Goal: Task Accomplishment & Management: Manage account settings

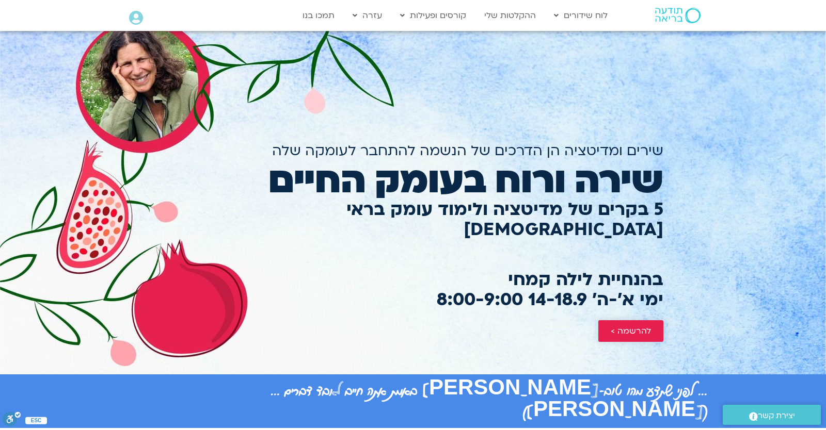
click at [615, 327] on span "להרשמה >" at bounding box center [631, 331] width 40 height 9
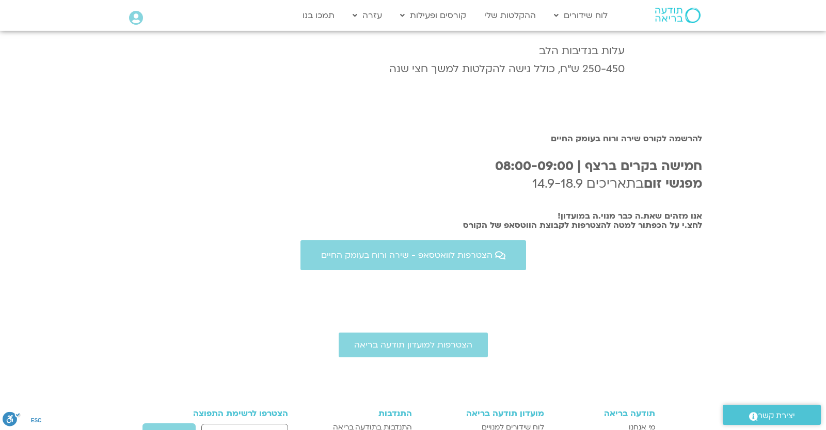
click at [129, 19] on div "Main Menu אזור אישי הזמנות התנתקות פרטי המורה הוספת אירוע" at bounding box center [172, 19] width 97 height 26
click at [130, 19] on icon at bounding box center [136, 18] width 14 height 14
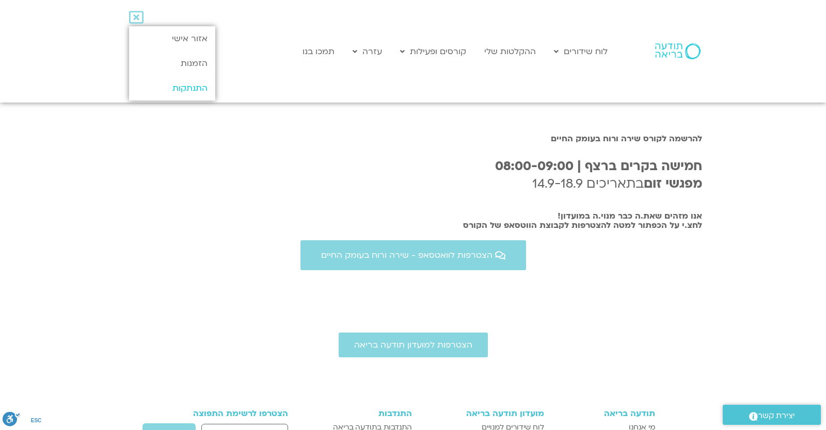
click at [177, 85] on link "התנתקות" at bounding box center [172, 88] width 86 height 25
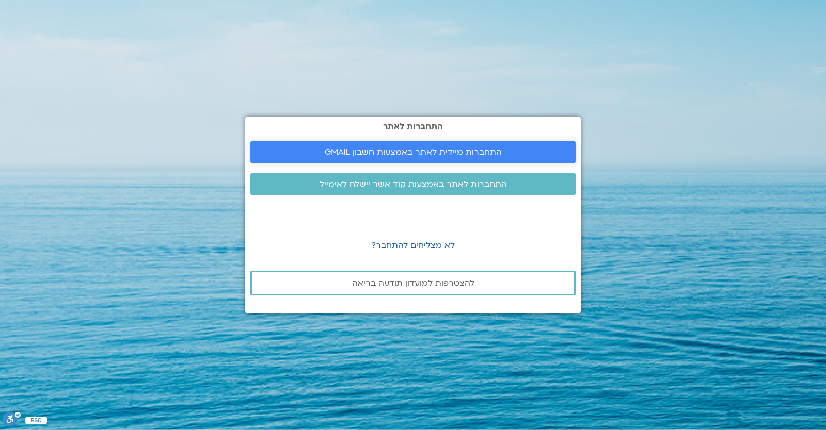
click at [328, 146] on link "התחברות מיידית לאתר באמצעות חשבון GMAIL" at bounding box center [412, 152] width 325 height 22
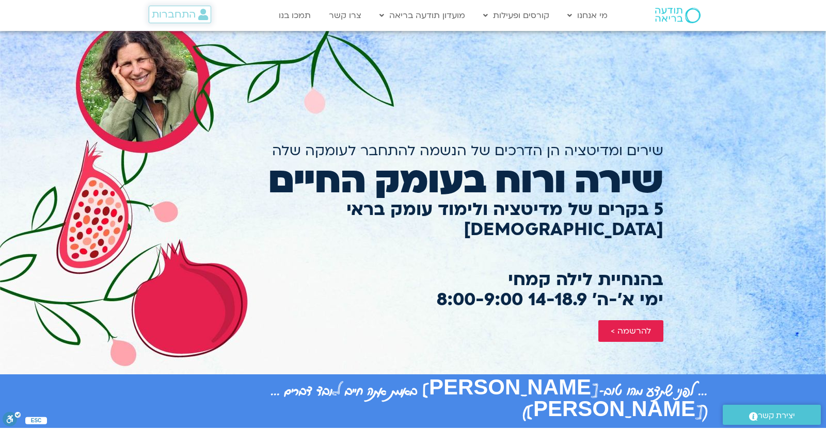
click at [184, 9] on span "התחברות" at bounding box center [174, 14] width 44 height 11
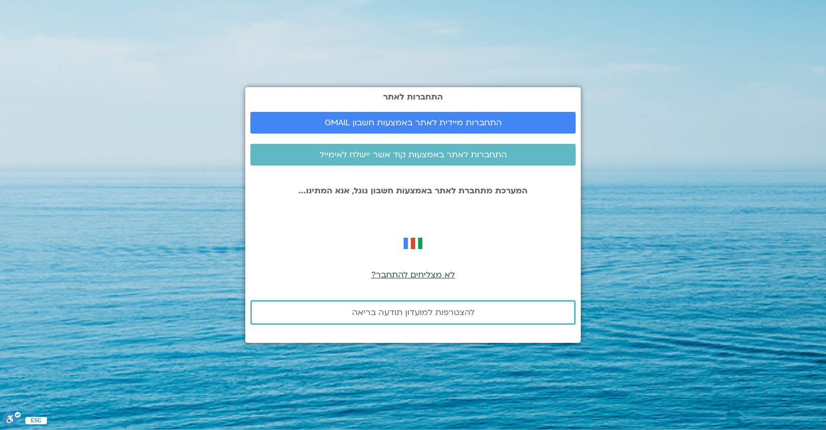
click at [427, 276] on span "לא מצליחים להתחבר?" at bounding box center [413, 274] width 84 height 11
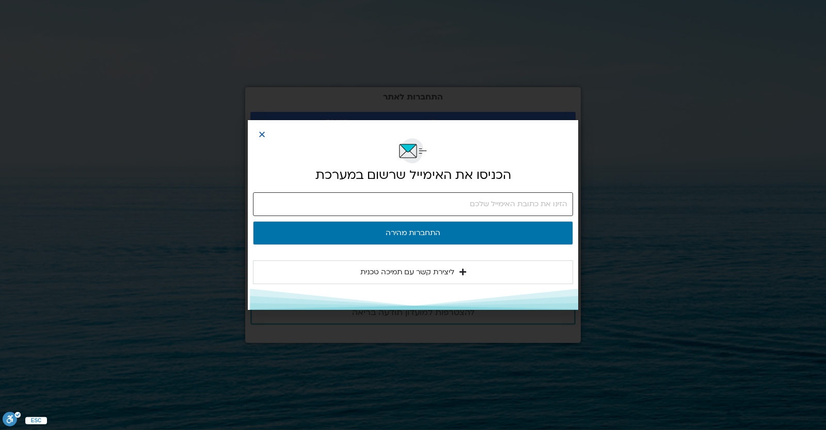
click at [461, 209] on input "email" at bounding box center [413, 205] width 320 height 24
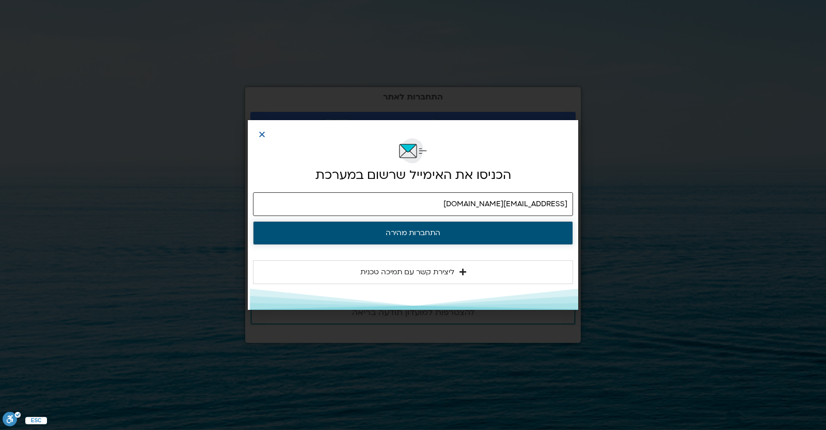
type input "[EMAIL_ADDRESS][DOMAIN_NAME]"
click at [486, 240] on button "התחברות מהירה" at bounding box center [413, 233] width 320 height 24
